Goal: Task Accomplishment & Management: Use online tool/utility

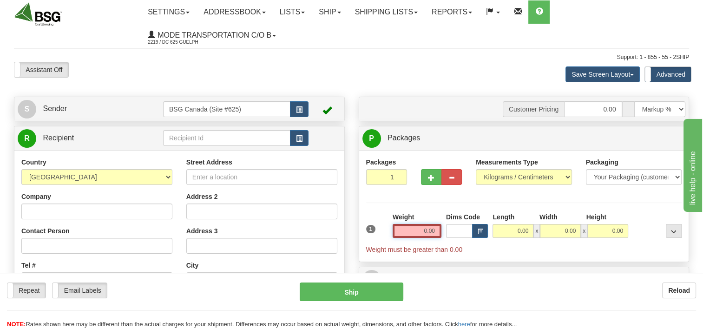
drag, startPoint x: 411, startPoint y: 229, endPoint x: 512, endPoint y: 225, distance: 100.9
click at [466, 225] on div "1 Weight 0.00 Dims Code 0.00" at bounding box center [524, 233] width 321 height 42
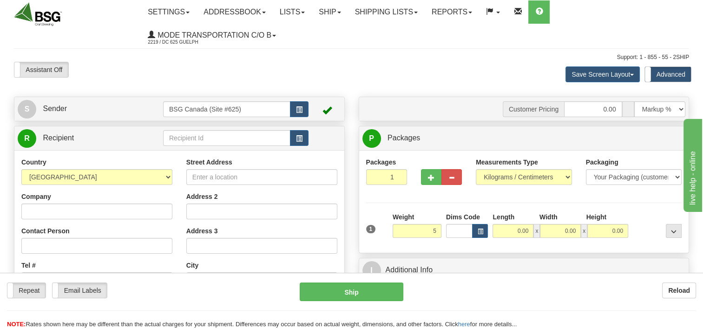
type input "5.00"
click at [424, 206] on div "Packages 1 1 Measurements Type" at bounding box center [524, 202] width 316 height 88
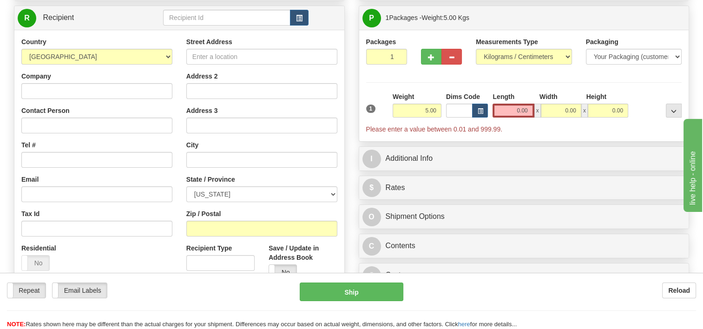
scroll to position [93, 0]
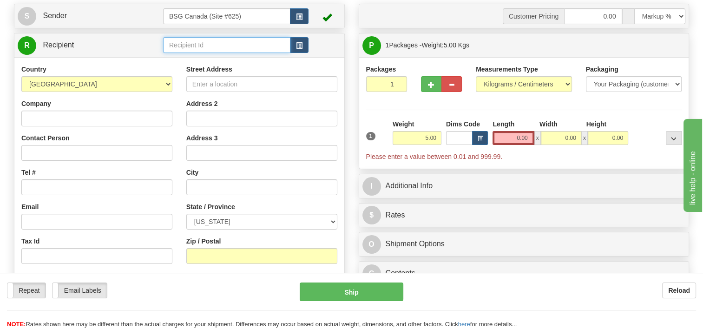
click at [214, 46] on input "text" at bounding box center [226, 45] width 127 height 16
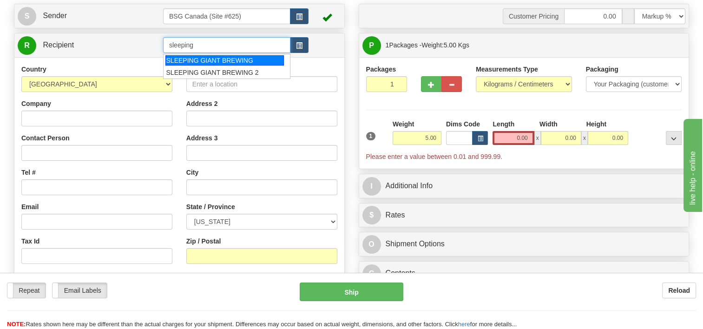
click at [189, 63] on div "SLEEPING GIANT BREWING" at bounding box center [224, 60] width 119 height 10
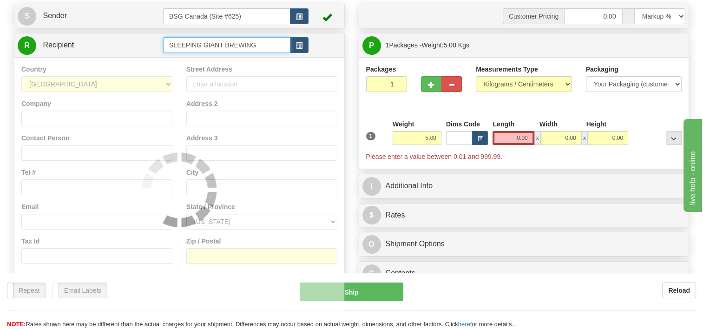
type input "SLEEPING GIANT BREWING"
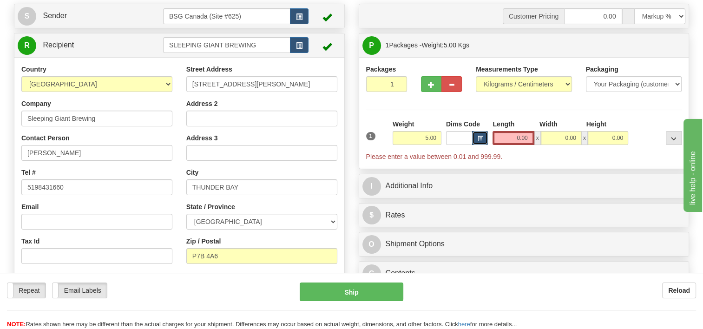
click at [480, 141] on span "button" at bounding box center [480, 138] width 6 height 5
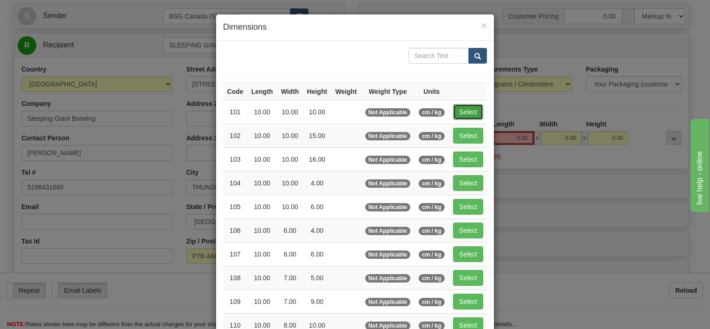
click at [455, 111] on button "Select" at bounding box center [468, 112] width 30 height 16
type input "101"
type input "10.00"
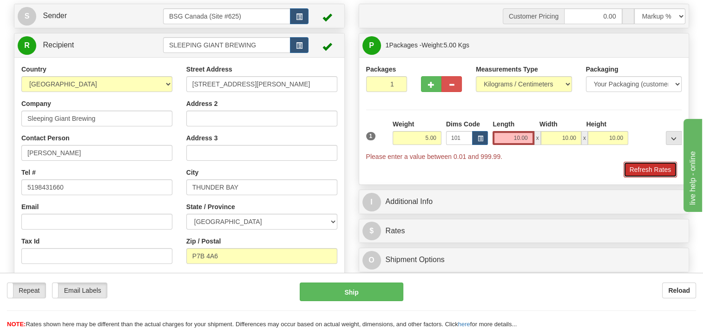
click at [642, 166] on button "Refresh Rates" at bounding box center [650, 170] width 53 height 16
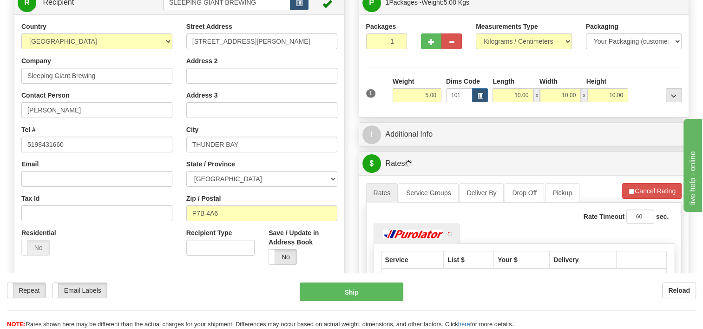
scroll to position [232, 0]
